Goal: Check status: Check status

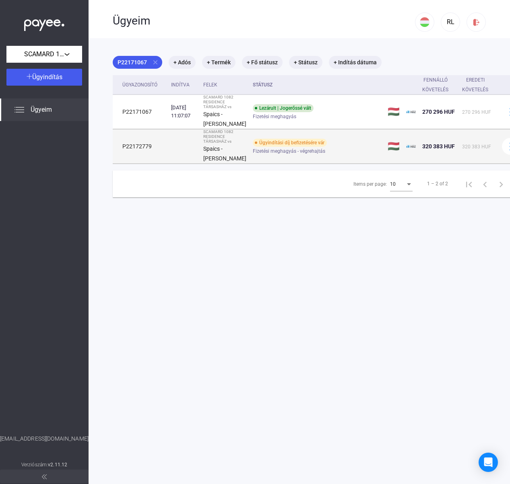
click at [289, 147] on div "Ügyindítási díj befizetésére vár" at bounding box center [290, 143] width 74 height 8
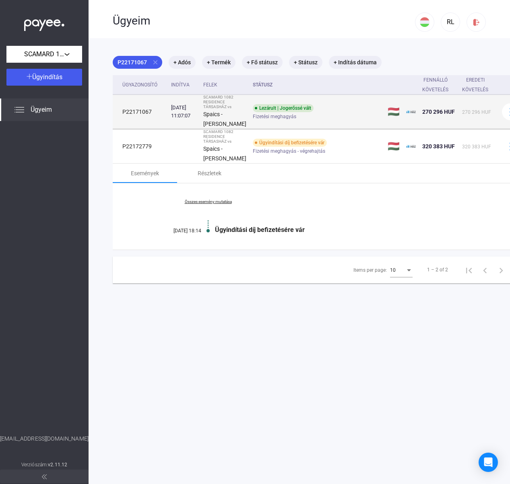
click at [255, 121] on span "Fizetési meghagyás" at bounding box center [274, 117] width 43 height 10
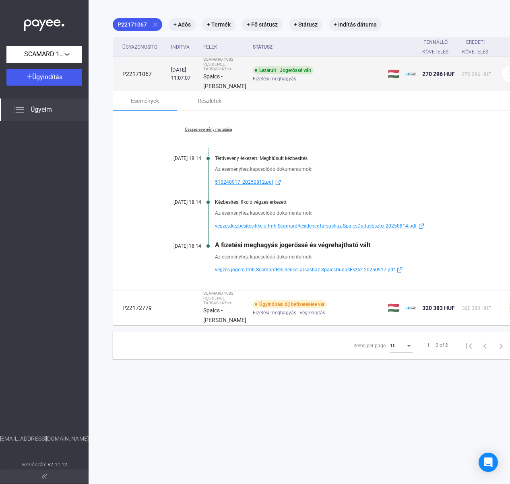
scroll to position [38, 0]
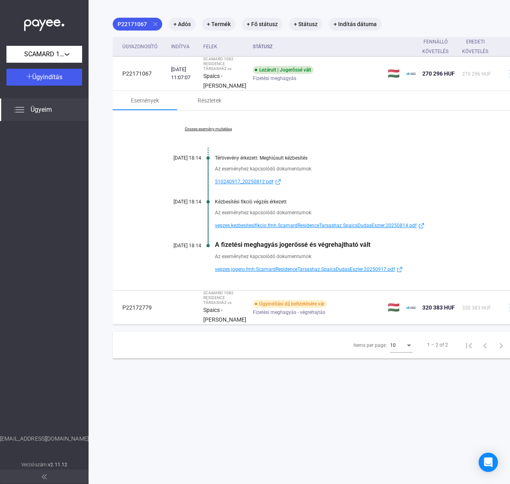
click at [314, 274] on span "vegzes.jogero.fmh.ScamardResidenceTarsashaz.SpaicsDudasEszter.20250917.pdf" at bounding box center [305, 270] width 180 height 10
